Goal: Information Seeking & Learning: Find specific page/section

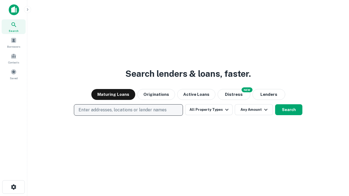
click at [128, 110] on p "Enter addresses, locations or lender names" at bounding box center [123, 110] width 88 height 7
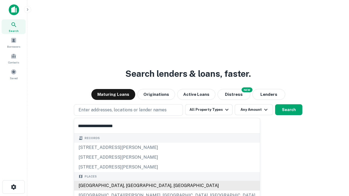
click at [130, 186] on div "Santa Monica, CA, USA" at bounding box center [167, 186] width 186 height 10
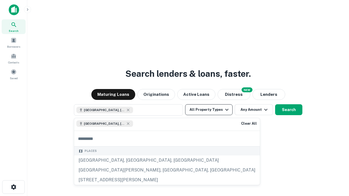
click at [209, 110] on button "All Property Types" at bounding box center [208, 109] width 47 height 11
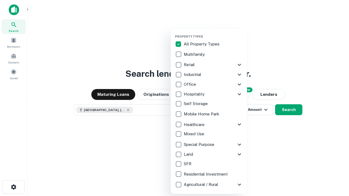
click at [213, 33] on button "button" at bounding box center [213, 33] width 76 height 0
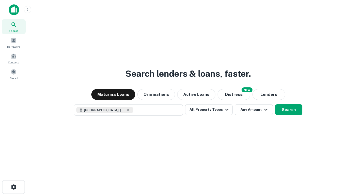
scroll to position [9, 0]
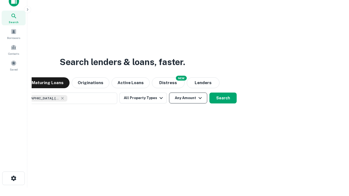
click at [169, 93] on button "Any Amount" at bounding box center [188, 98] width 38 height 11
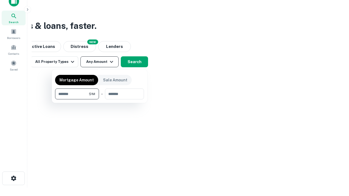
type input "*******"
click at [100, 100] on button "button" at bounding box center [99, 100] width 89 height 0
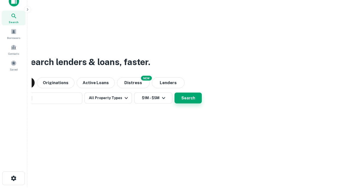
click at [175, 93] on button "Search" at bounding box center [188, 98] width 27 height 11
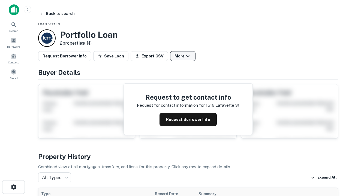
click at [183, 56] on button "More" at bounding box center [182, 56] width 25 height 10
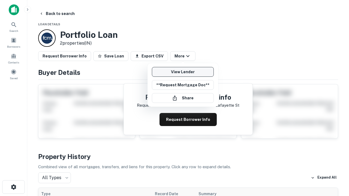
click at [183, 72] on link "View Lender" at bounding box center [183, 72] width 62 height 10
